Goal: Navigation & Orientation: Find specific page/section

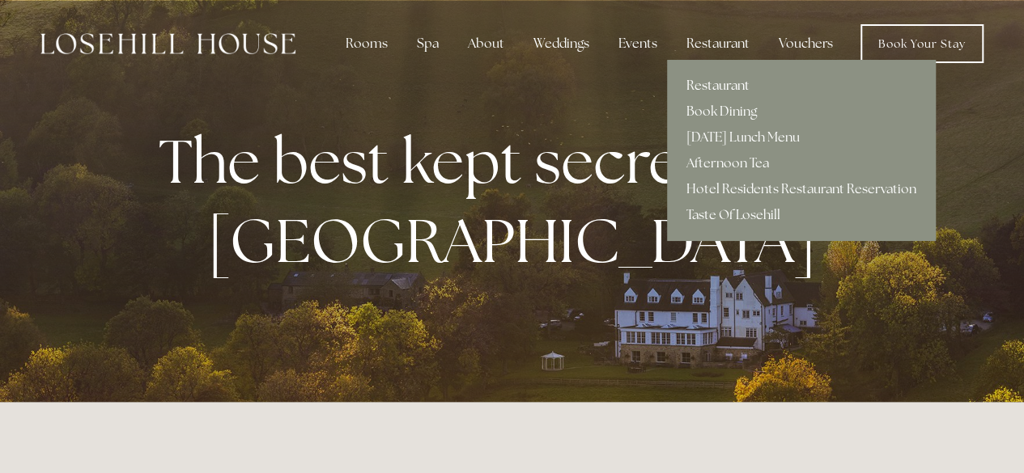
click at [720, 84] on link "Restaurant" at bounding box center [801, 86] width 269 height 26
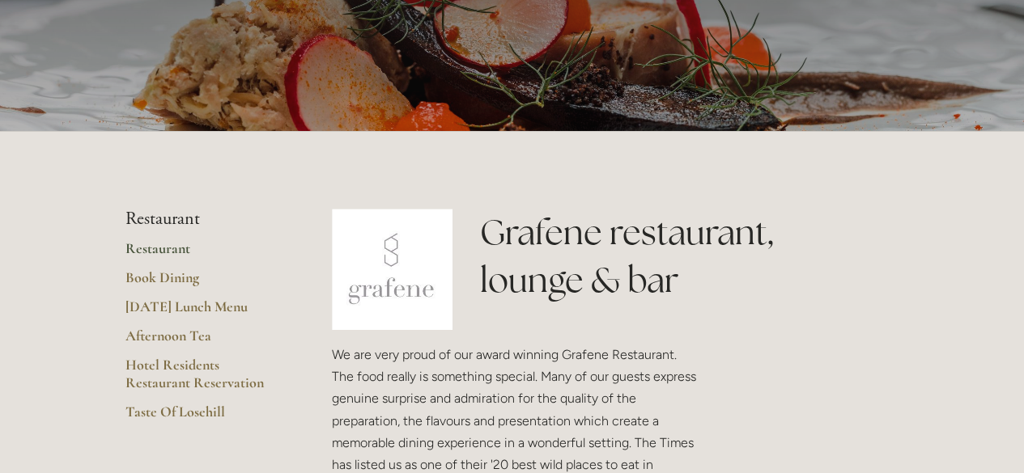
scroll to position [243, 0]
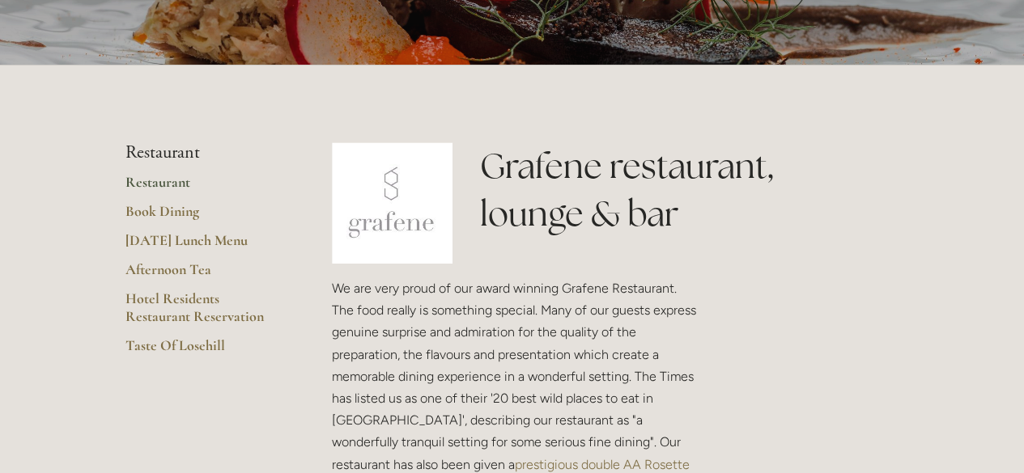
click at [175, 180] on link "Restaurant" at bounding box center [202, 187] width 155 height 29
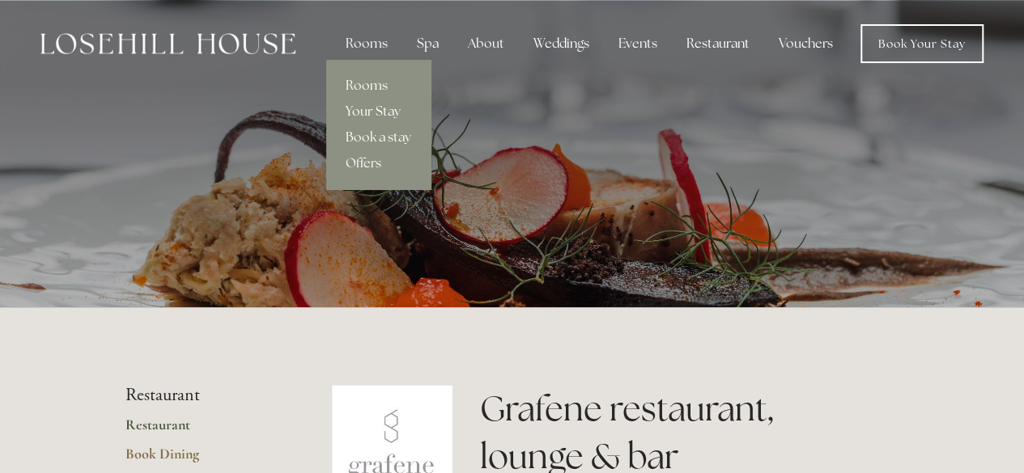
click at [385, 114] on link "Your Stay" at bounding box center [378, 112] width 104 height 26
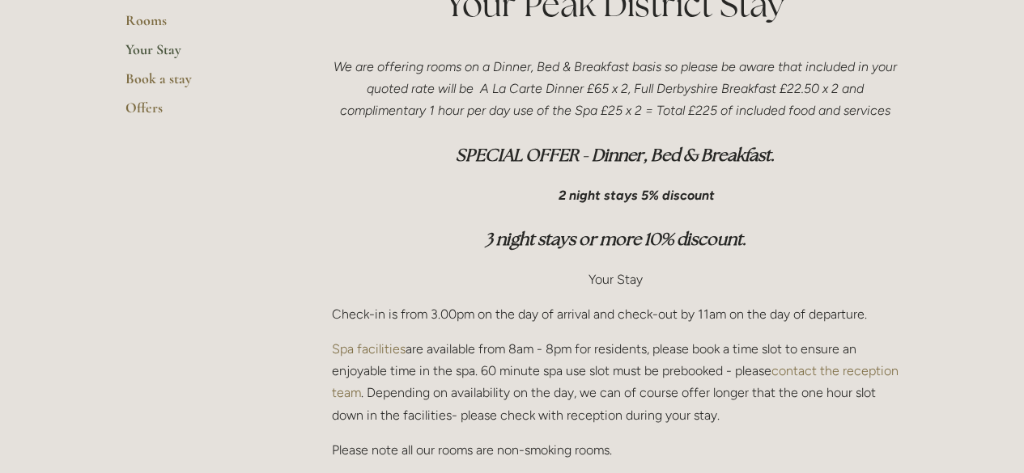
scroll to position [324, 0]
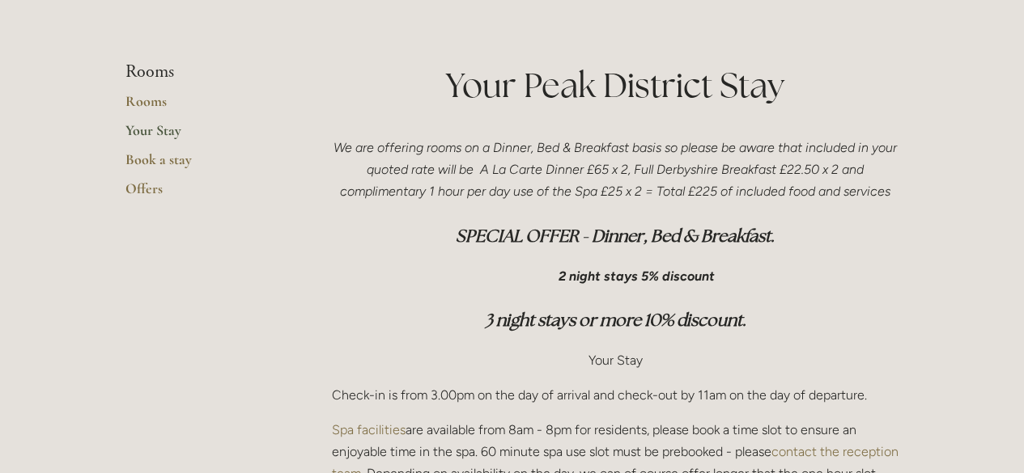
click at [893, 112] on div "Your Peak District Stay" at bounding box center [615, 93] width 595 height 62
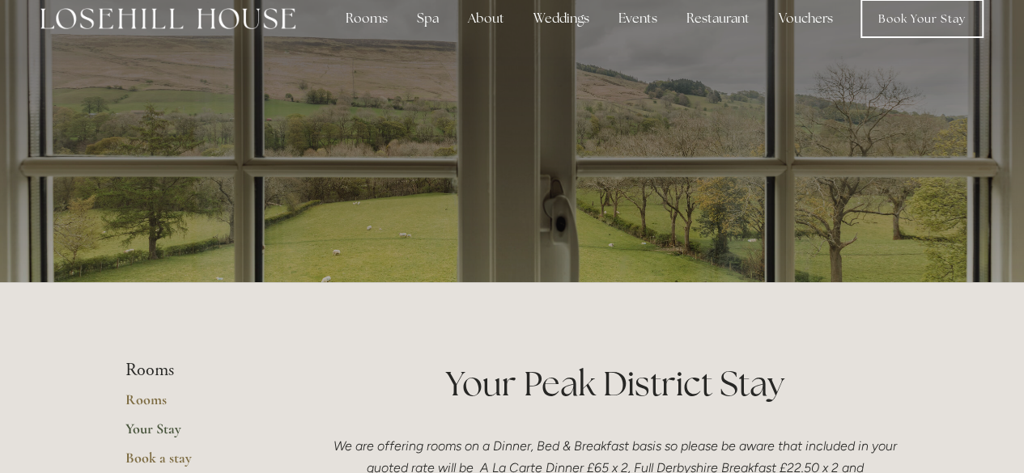
scroll to position [0, 0]
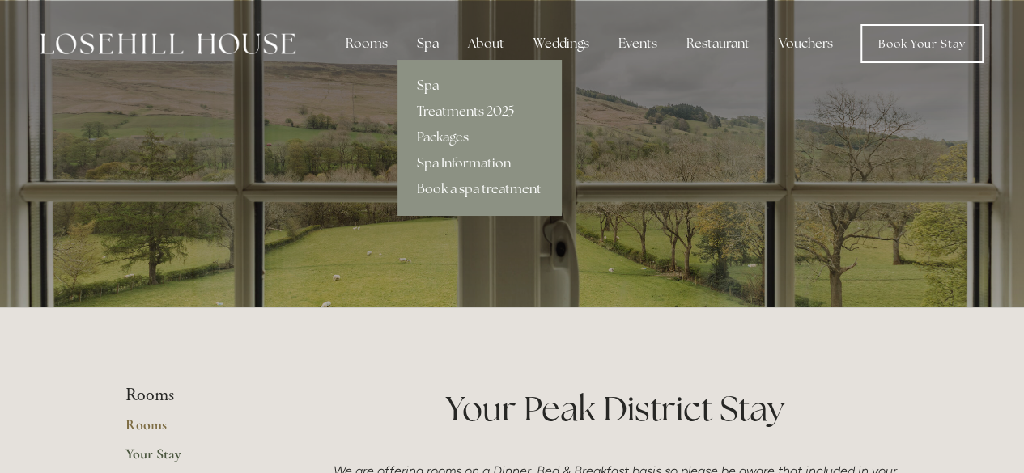
click at [427, 48] on div "Spa" at bounding box center [428, 44] width 48 height 32
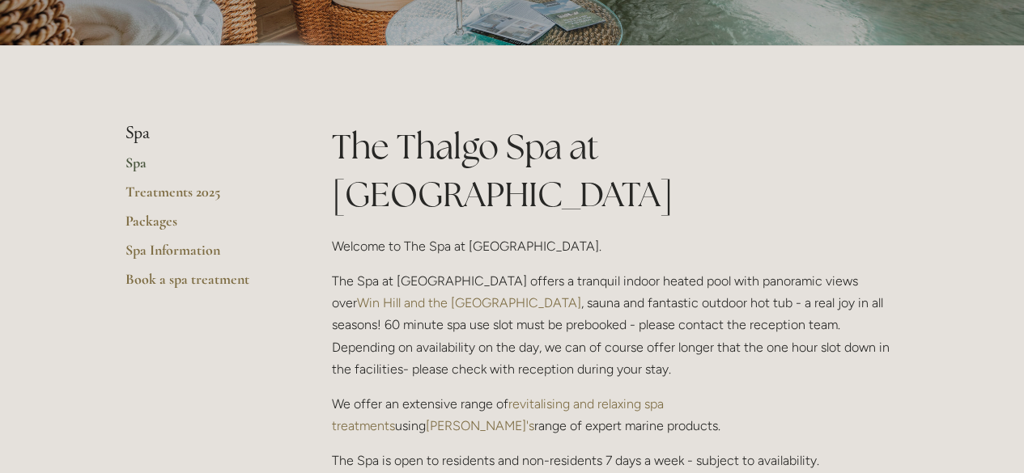
scroll to position [324, 0]
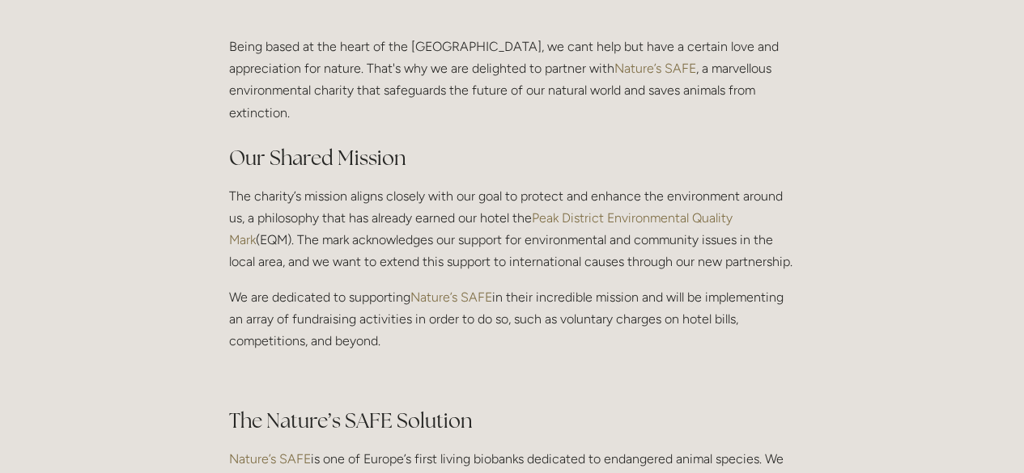
scroll to position [405, 0]
